Goal: Task Accomplishment & Management: Manage account settings

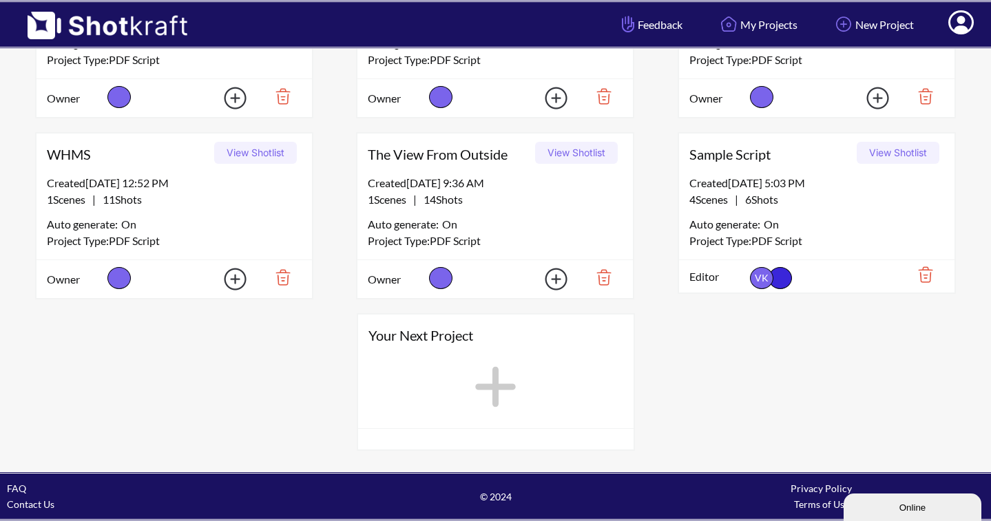
scroll to position [772, 0]
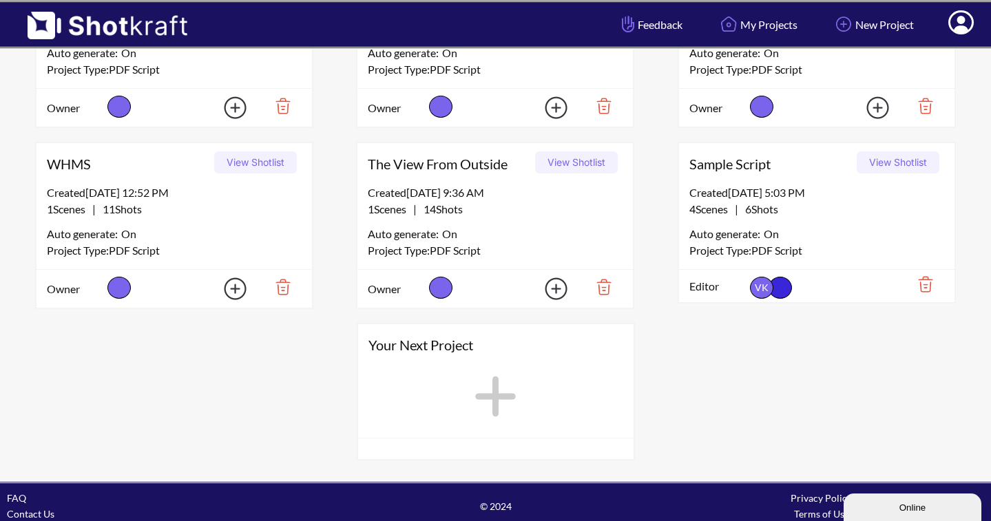
click at [495, 393] on icon at bounding box center [495, 397] width 41 height 41
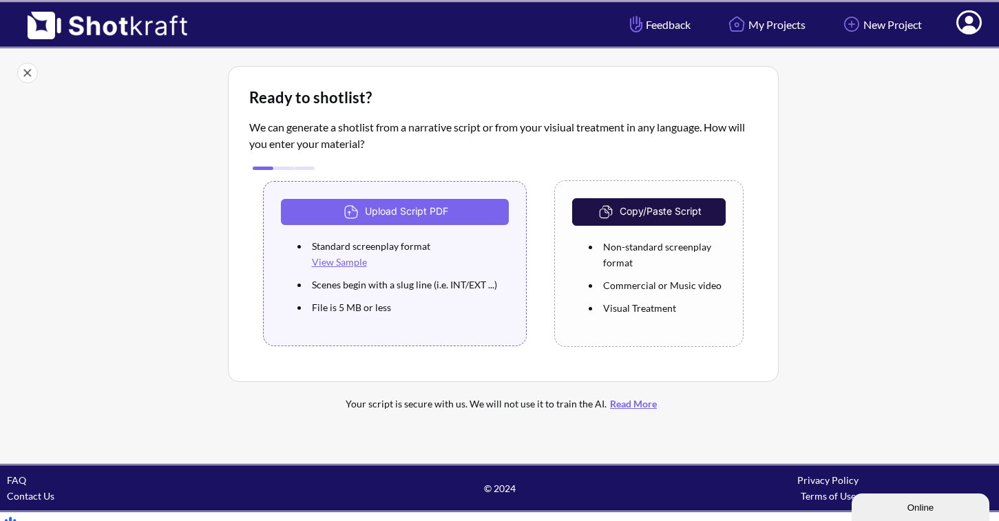
click at [31, 72] on img at bounding box center [27, 73] width 21 height 21
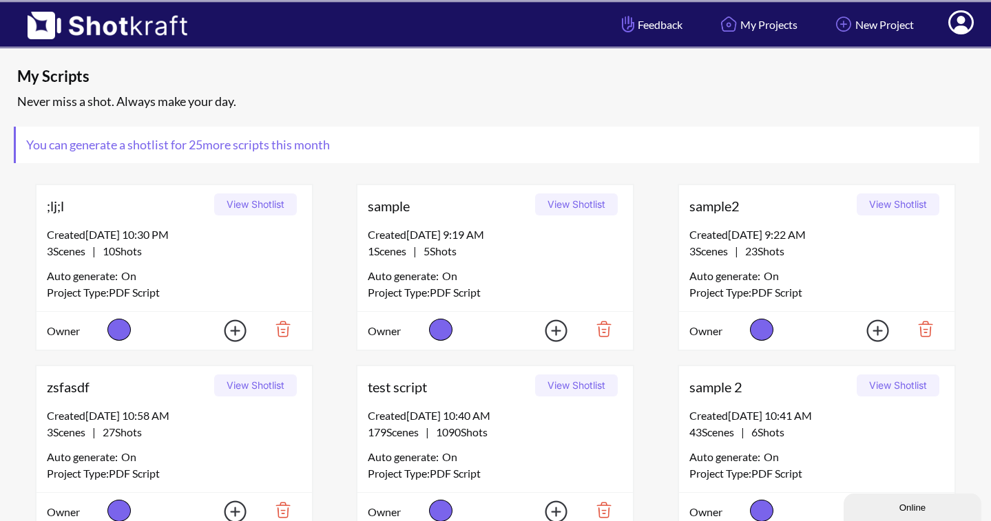
click at [968, 29] on icon at bounding box center [961, 24] width 14 height 17
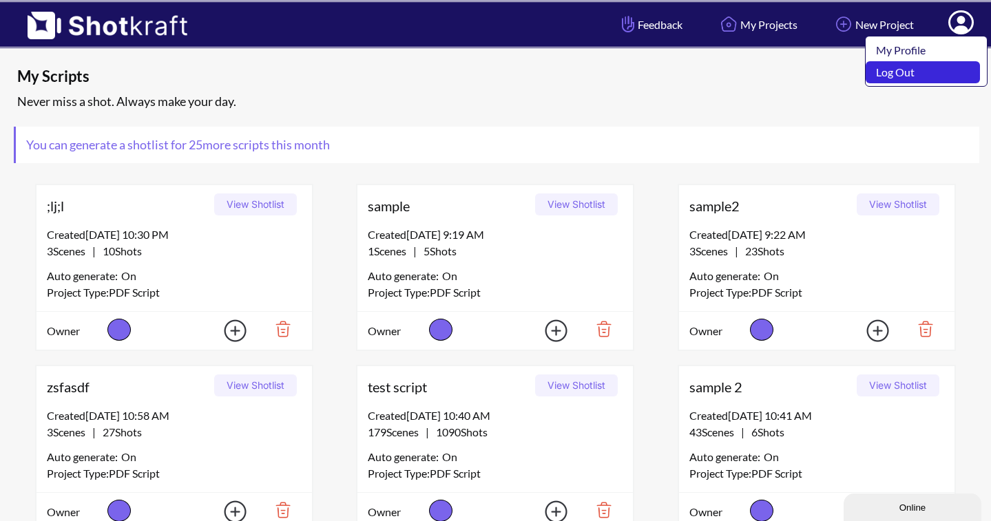
click at [952, 73] on link "Log Out" at bounding box center [923, 72] width 114 height 22
